Goal: Feedback & Contribution: Submit feedback/report problem

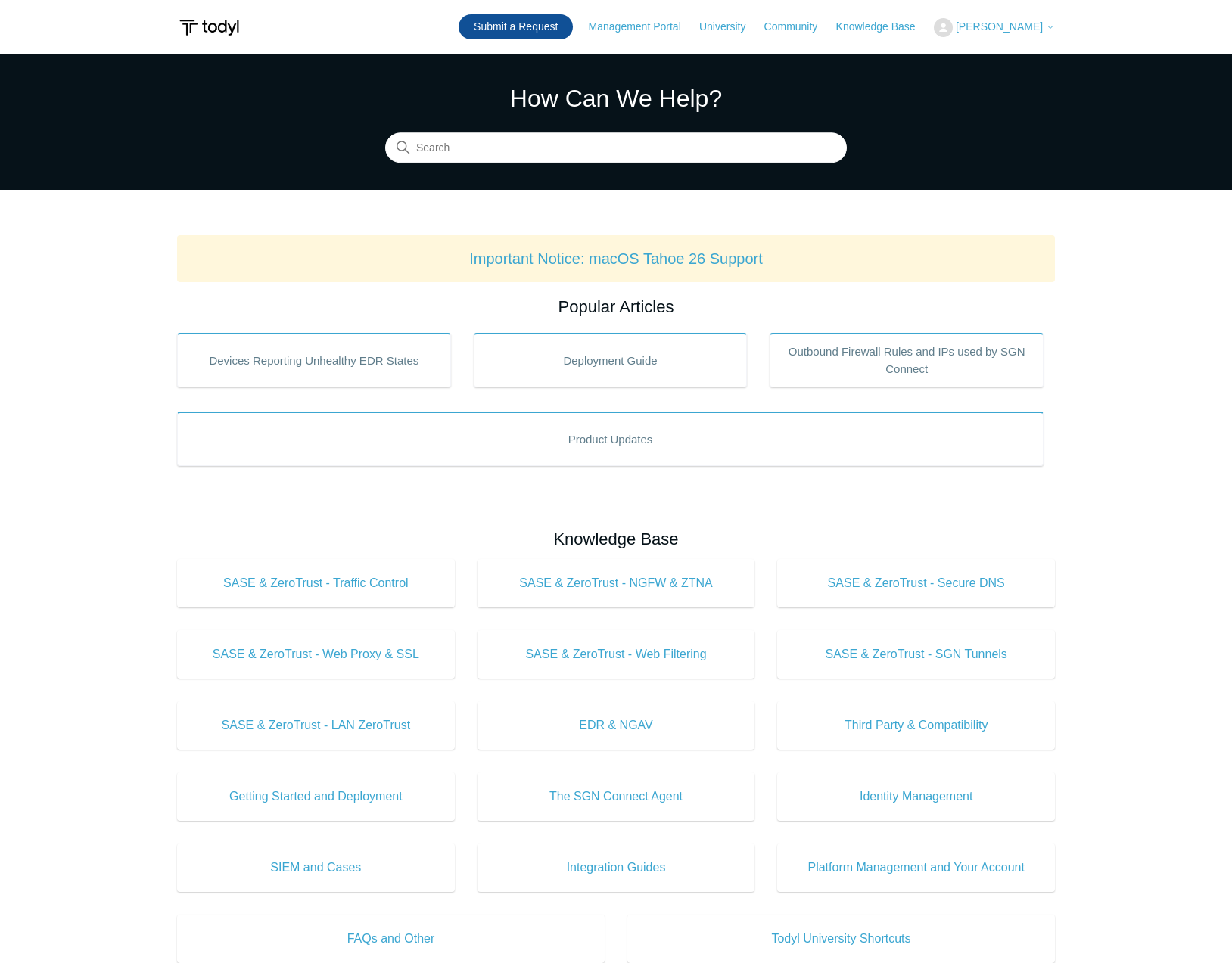
click at [545, 28] on link "Submit a Request" at bounding box center [516, 26] width 114 height 25
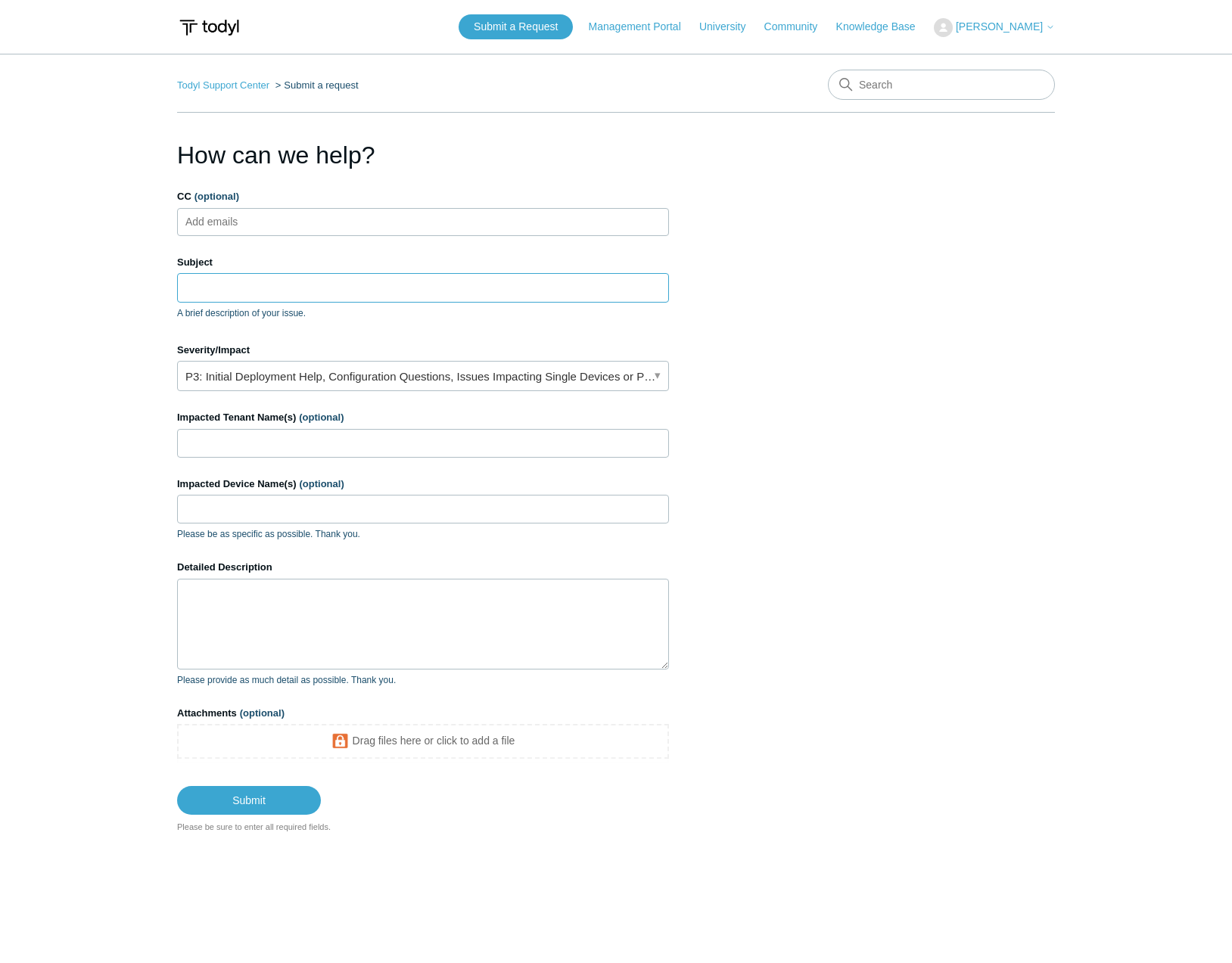
click at [250, 289] on input "Subject" at bounding box center [423, 287] width 492 height 29
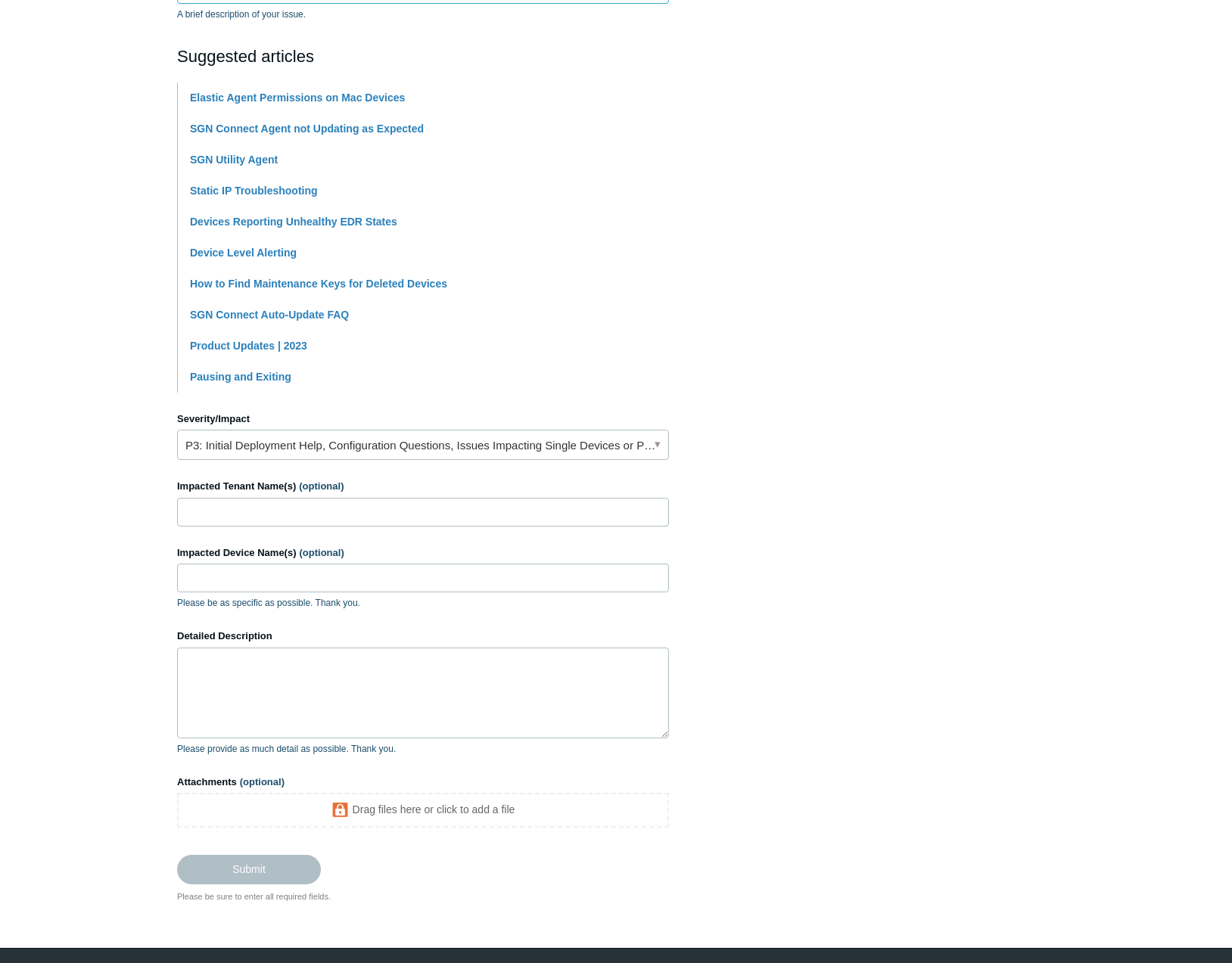
scroll to position [303, 0]
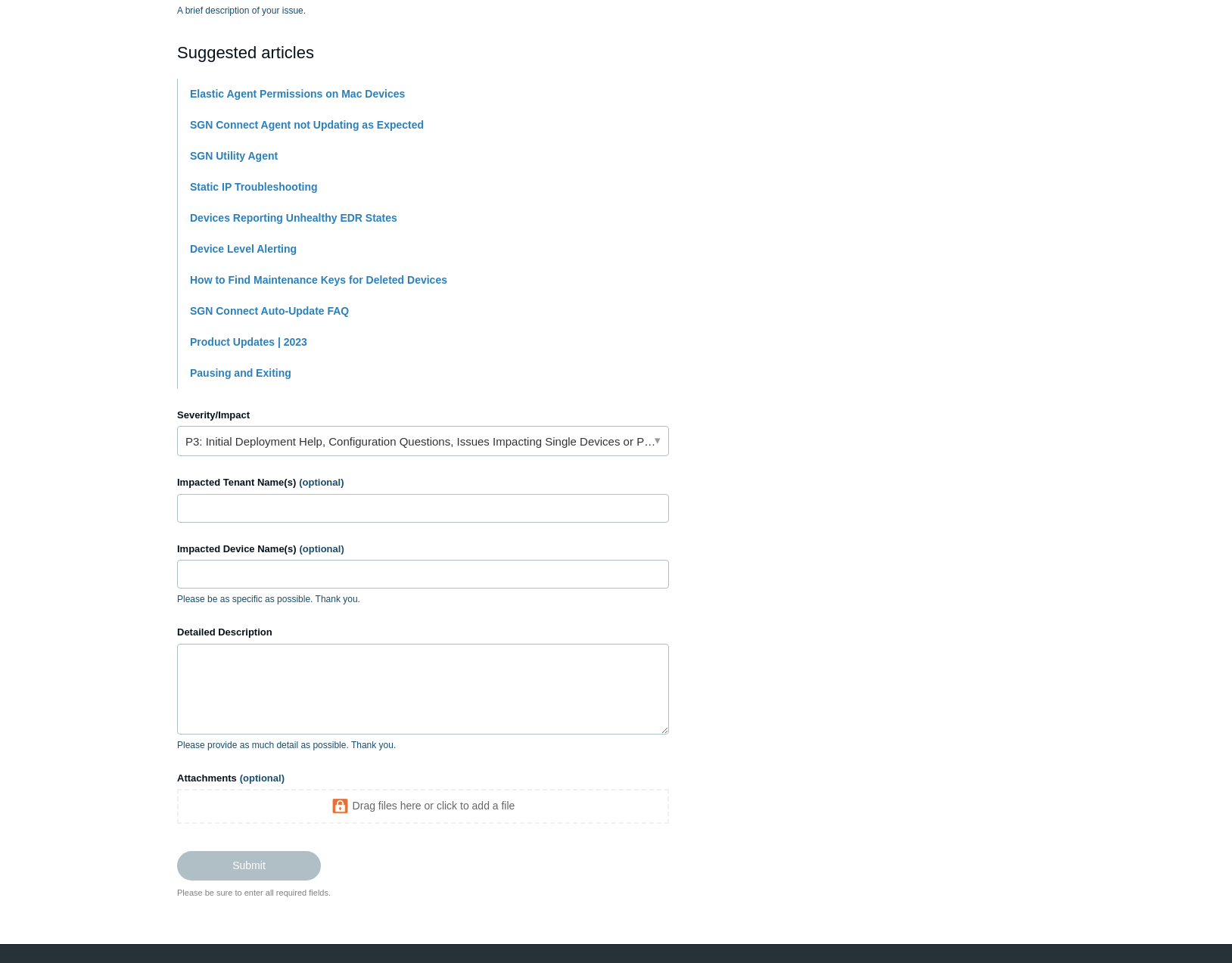
type input "Export Agent device"
click at [313, 532] on form "CC (optional) Add emails Subject Export Agent device A brief description of you…" at bounding box center [423, 383] width 492 height 993
click at [313, 506] on input "Impacted Tenant Name(s) (optional)" at bounding box center [423, 508] width 492 height 29
type input "O"
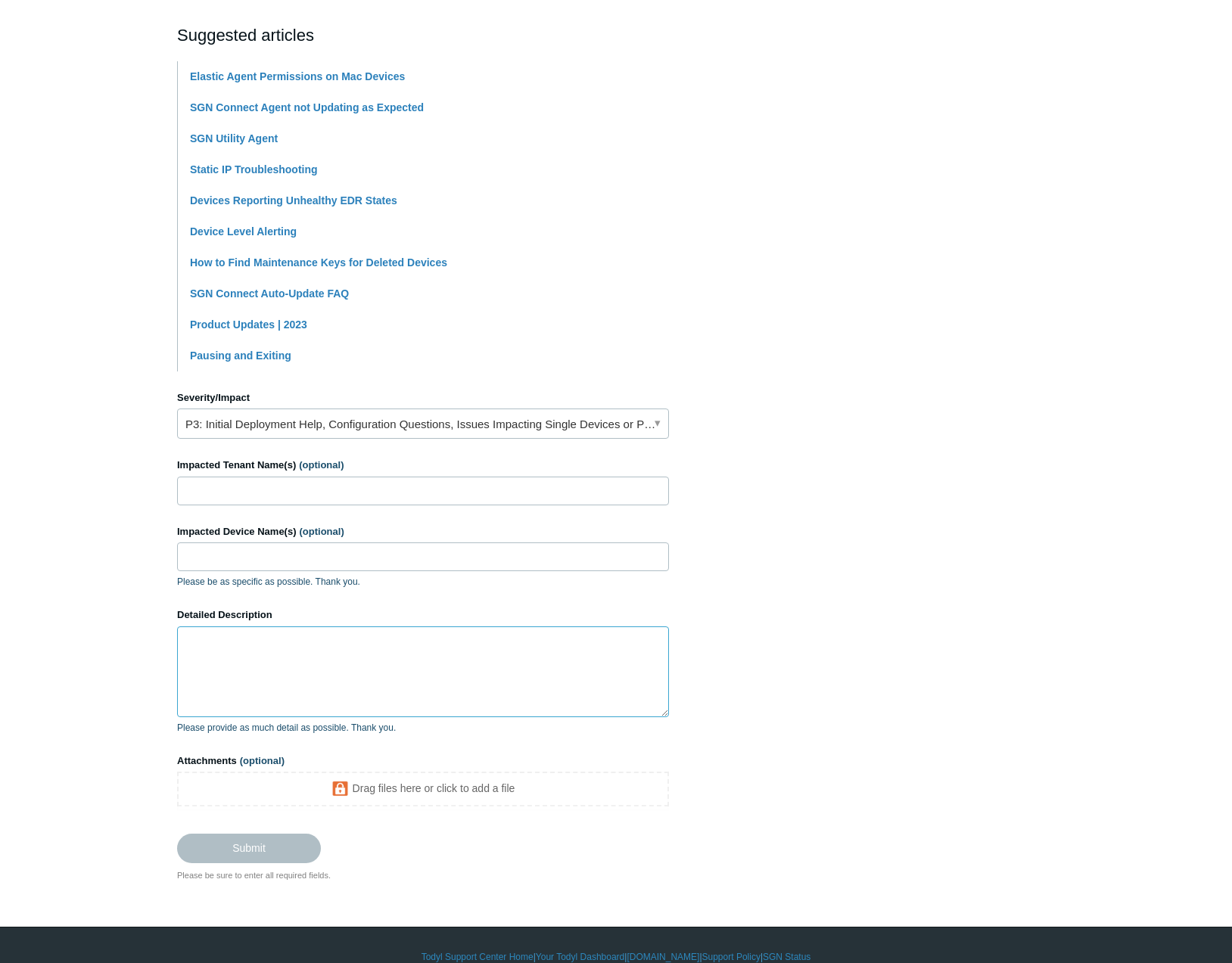
scroll to position [344, 0]
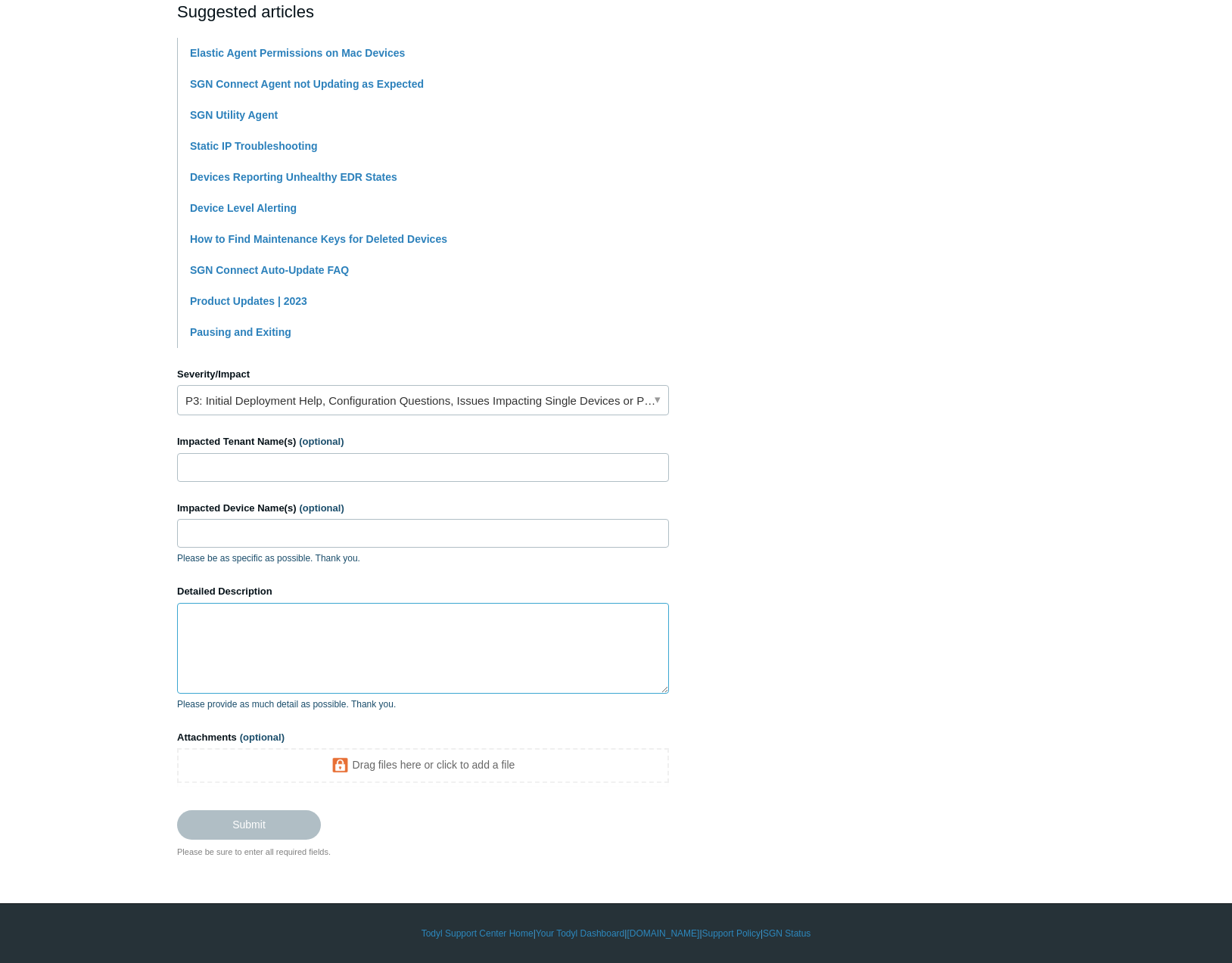
click at [280, 628] on textarea "Detailed Description" at bounding box center [423, 648] width 492 height 91
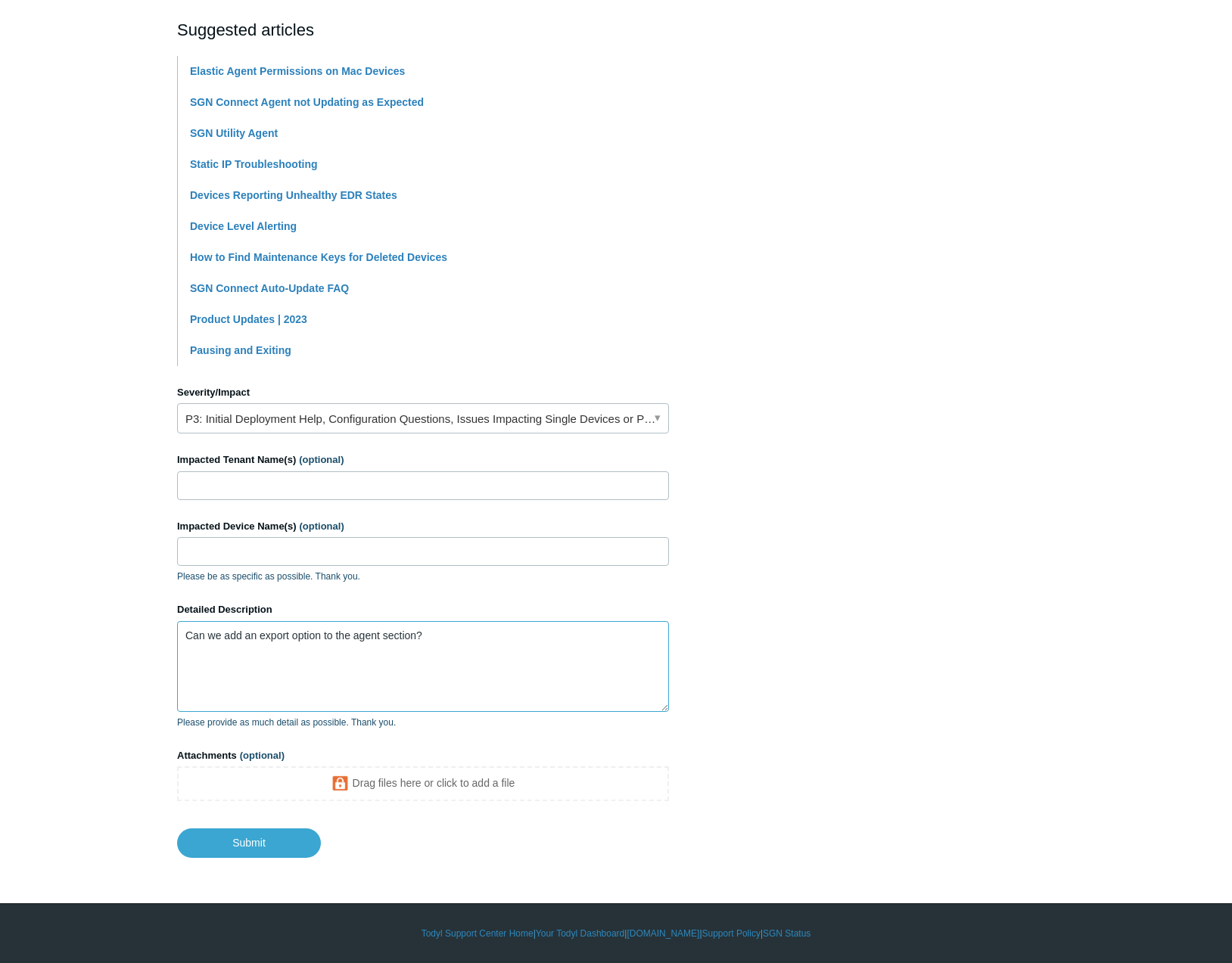
scroll to position [0, 0]
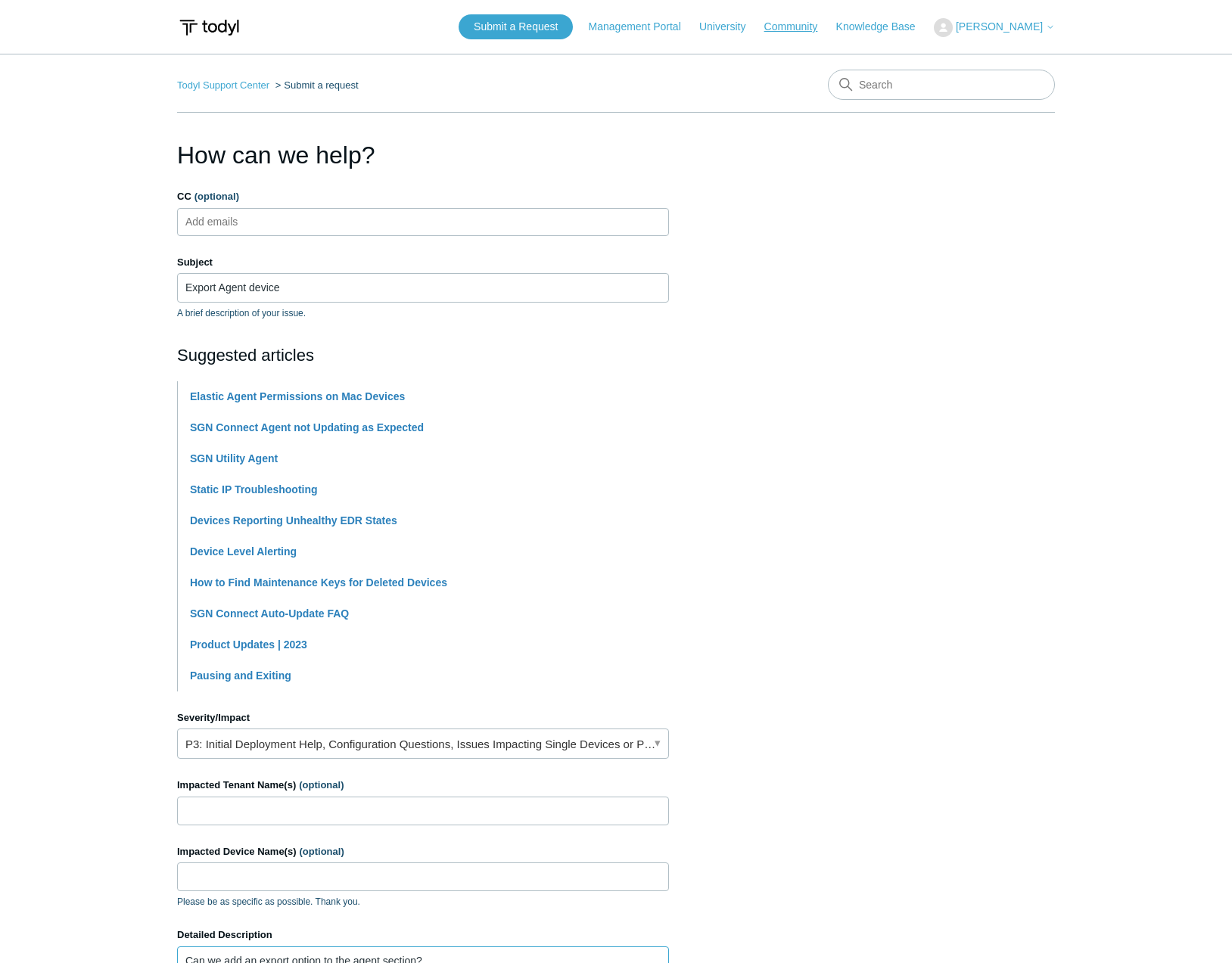
type textarea "Can we add an export option to the agent section?"
click at [807, 30] on link "Community" at bounding box center [799, 26] width 69 height 16
